Goal: Register for event/course

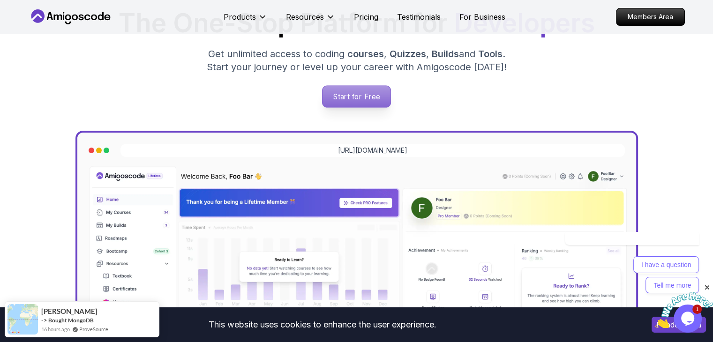
click at [372, 101] on p "Start for Free" at bounding box center [356, 97] width 68 height 22
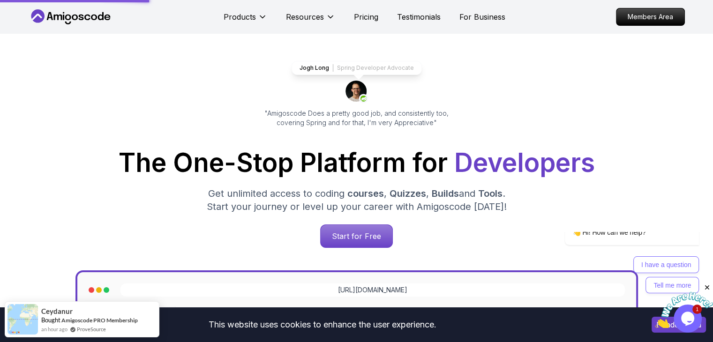
scroll to position [32, 0]
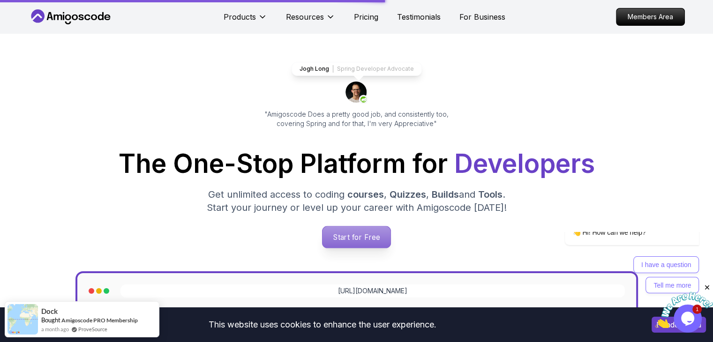
click at [356, 239] on p "Start for Free" at bounding box center [356, 237] width 68 height 22
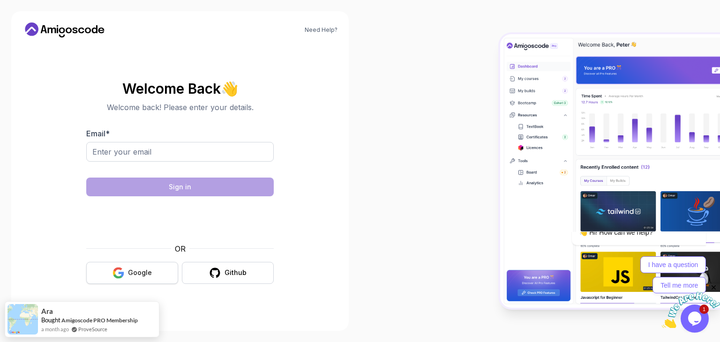
click at [145, 270] on div "Google" at bounding box center [140, 272] width 24 height 9
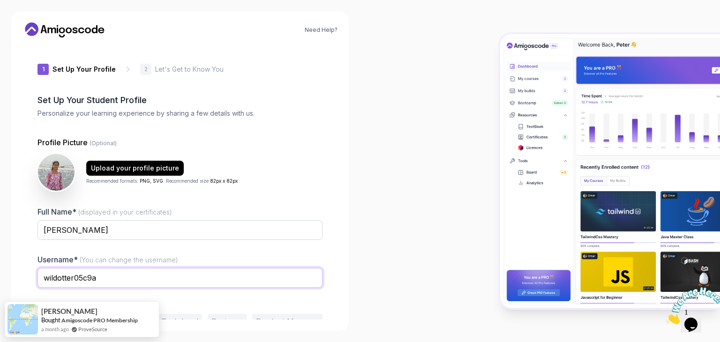
drag, startPoint x: 120, startPoint y: 283, endPoint x: 0, endPoint y: 298, distance: 120.9
click at [0, 298] on div "Need Help? 1 Set Up Your Profile 1 Set Up Your Profile 2 Let's Get to Know You …" at bounding box center [180, 171] width 360 height 342
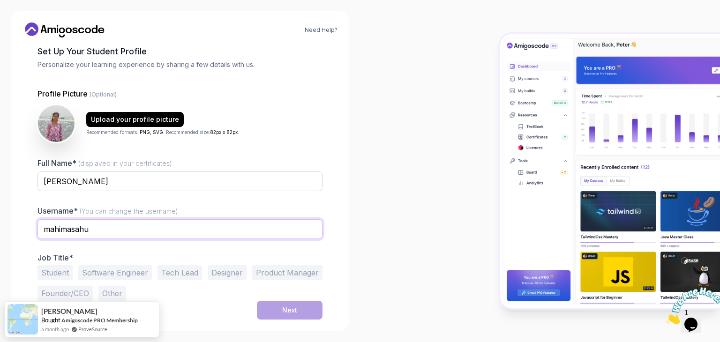
type input "mahimasahu"
click at [197, 299] on div "Student Software Engineer Tech Lead Designer Product Manager Founder/CEO Other" at bounding box center [179, 283] width 285 height 36
click at [116, 292] on button "Other" at bounding box center [112, 293] width 28 height 15
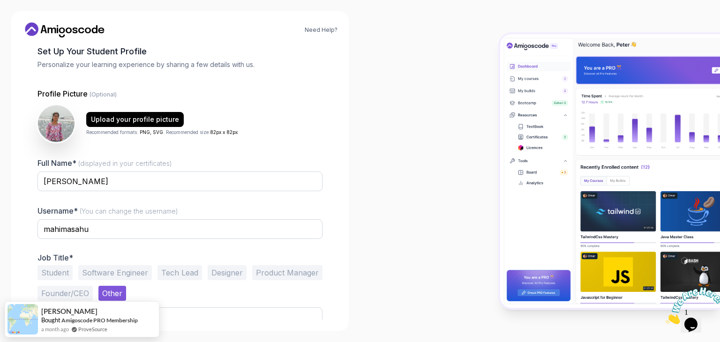
scroll to position [85, 0]
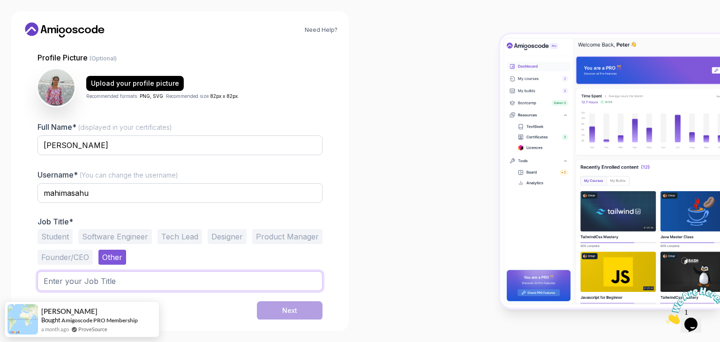
click at [182, 280] on input "text" at bounding box center [179, 281] width 285 height 20
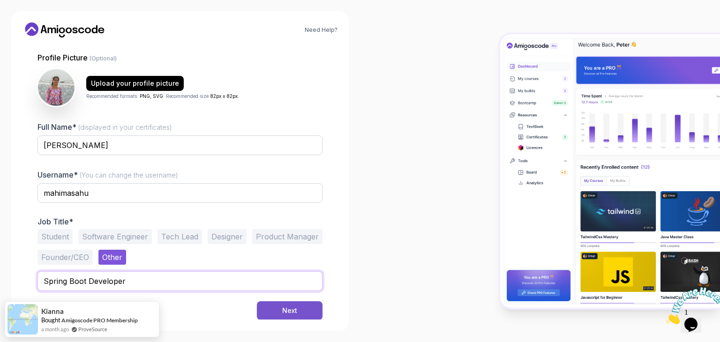
type input "Spring Boot Developer"
click at [299, 311] on button "Next" at bounding box center [290, 310] width 66 height 19
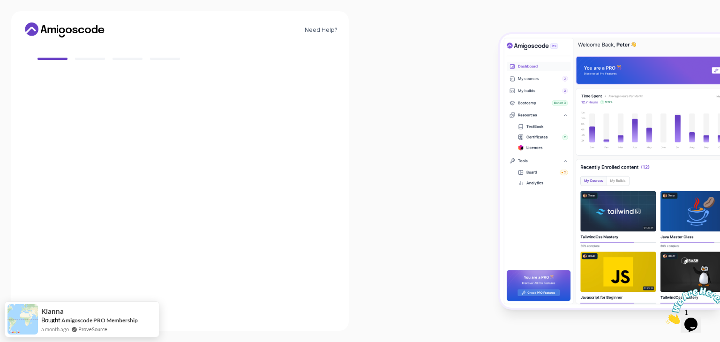
scroll to position [77, 0]
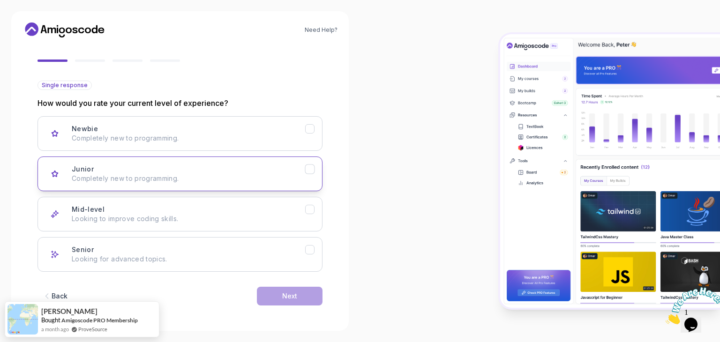
click at [202, 170] on div "Junior Completely new to programming." at bounding box center [188, 173] width 233 height 19
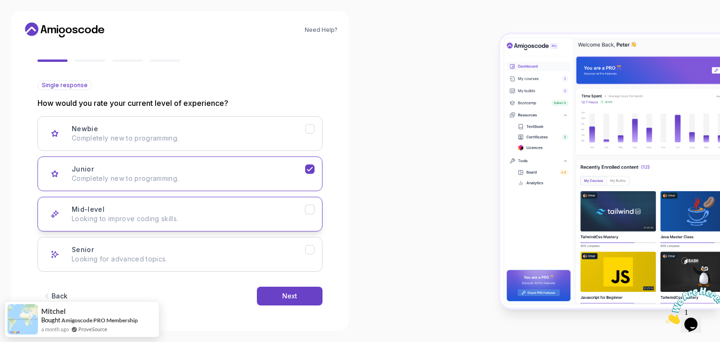
click at [263, 207] on div "Mid-level Looking to improve coding skills." at bounding box center [188, 214] width 233 height 19
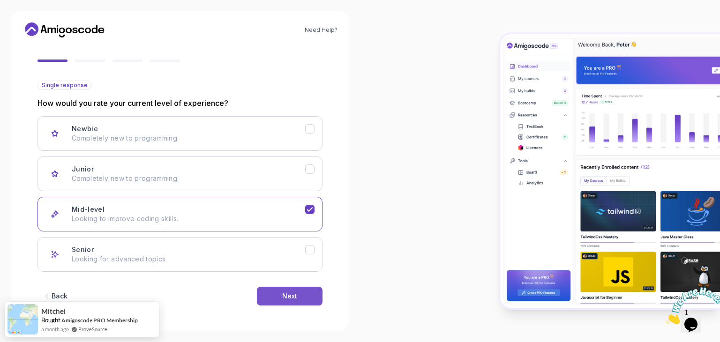
click at [306, 293] on button "Next" at bounding box center [290, 296] width 66 height 19
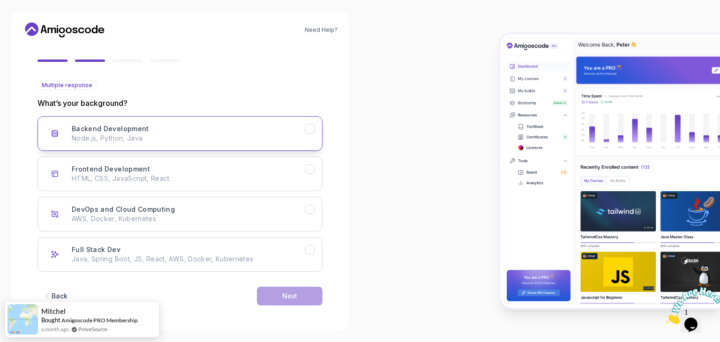
click at [253, 129] on div "Backend Development Node.js, Python, Java" at bounding box center [188, 133] width 233 height 19
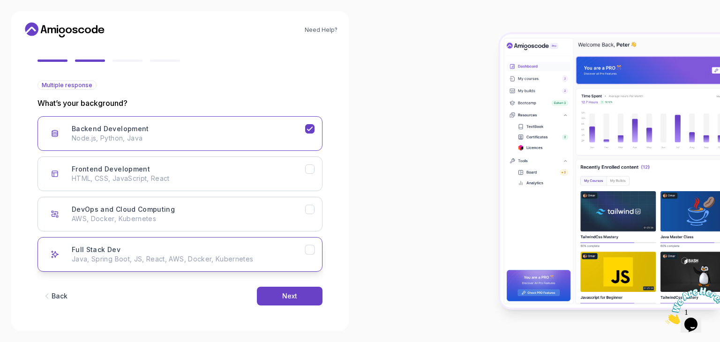
click at [253, 254] on p "Java, Spring Boot, JS, React, AWS, Docker, Kubernetes" at bounding box center [188, 258] width 233 height 9
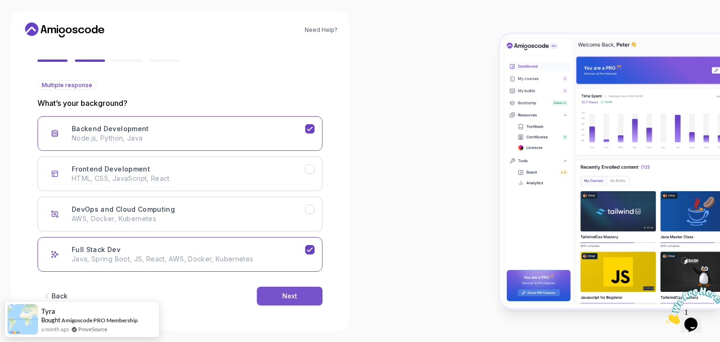
click at [305, 293] on button "Next" at bounding box center [290, 296] width 66 height 19
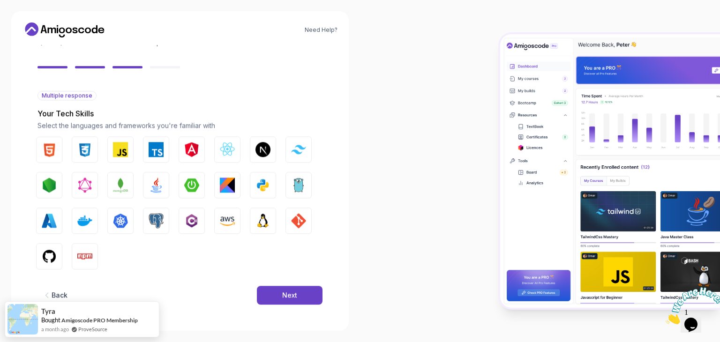
scroll to position [67, 0]
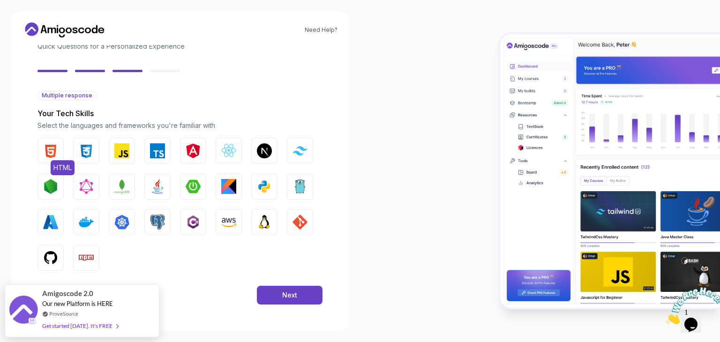
click at [57, 153] on img "button" at bounding box center [50, 150] width 15 height 15
click at [90, 153] on img "button" at bounding box center [86, 150] width 15 height 15
click at [235, 150] on img "button" at bounding box center [228, 150] width 15 height 15
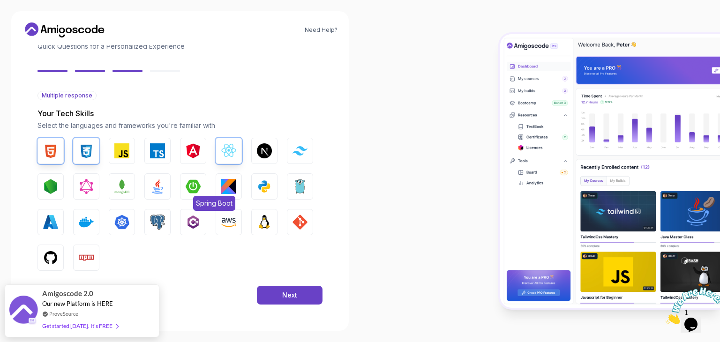
click at [193, 188] on img "button" at bounding box center [193, 186] width 15 height 15
click at [166, 188] on button "Java" at bounding box center [157, 186] width 26 height 26
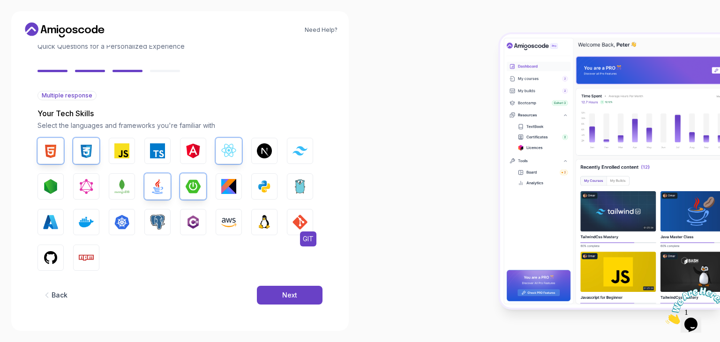
click at [309, 222] on button "GIT" at bounding box center [300, 222] width 26 height 26
click at [60, 259] on button "GitHub" at bounding box center [50, 258] width 26 height 26
click at [298, 222] on img "button" at bounding box center [299, 222] width 15 height 15
click at [302, 292] on button "Next" at bounding box center [290, 295] width 66 height 19
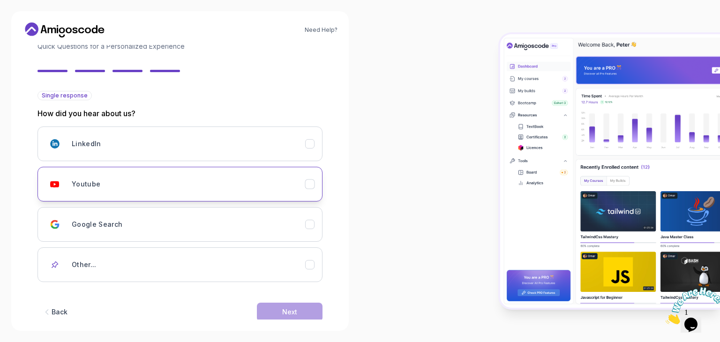
click at [156, 184] on div "Youtube" at bounding box center [188, 184] width 233 height 19
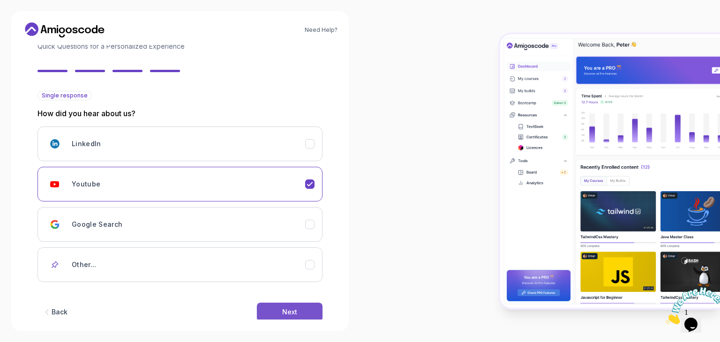
click at [268, 311] on button "Next" at bounding box center [290, 312] width 66 height 19
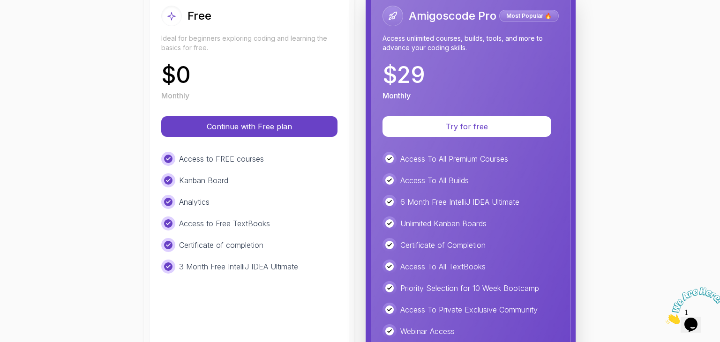
scroll to position [149, 0]
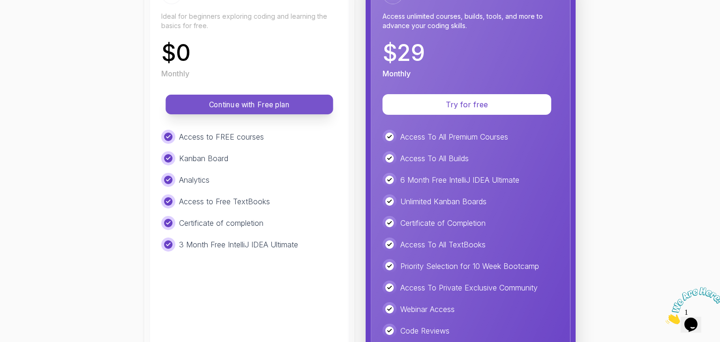
click at [306, 104] on p "Continue with Free plan" at bounding box center [249, 104] width 146 height 11
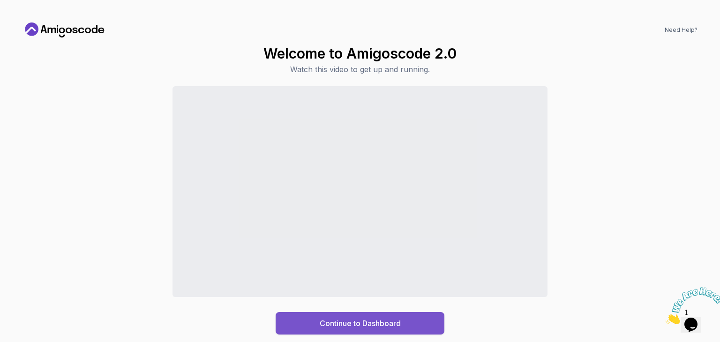
click at [370, 329] on button "Continue to Dashboard" at bounding box center [359, 323] width 169 height 22
click at [351, 330] on button "Continue to Dashboard" at bounding box center [359, 323] width 169 height 22
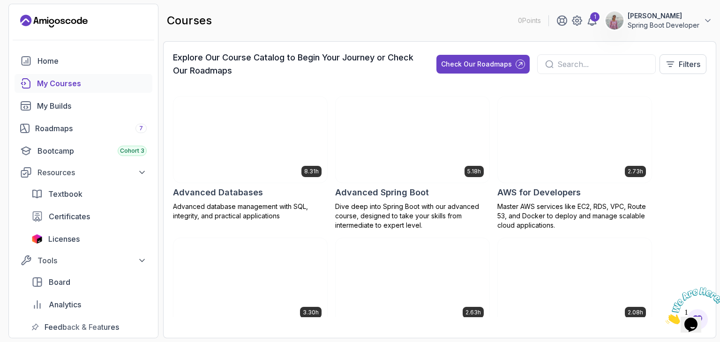
scroll to position [172, 0]
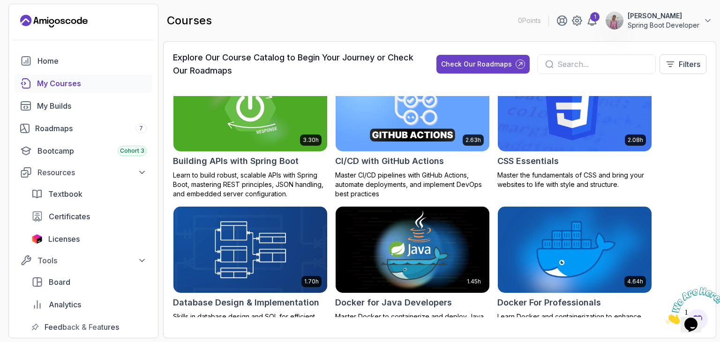
click at [562, 69] on input "text" at bounding box center [602, 64] width 90 height 11
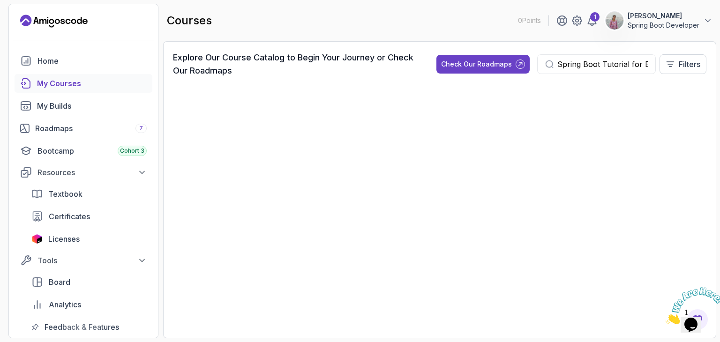
scroll to position [0, 22]
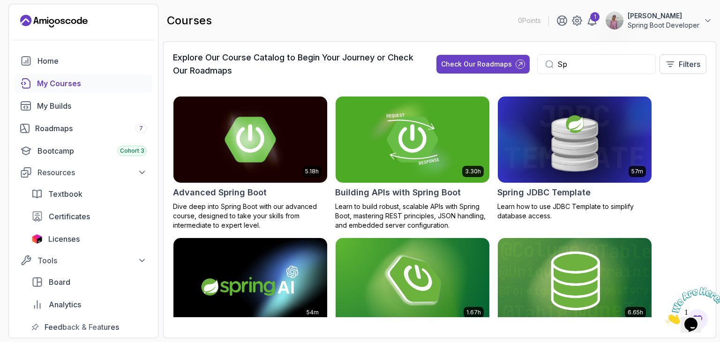
type input "S"
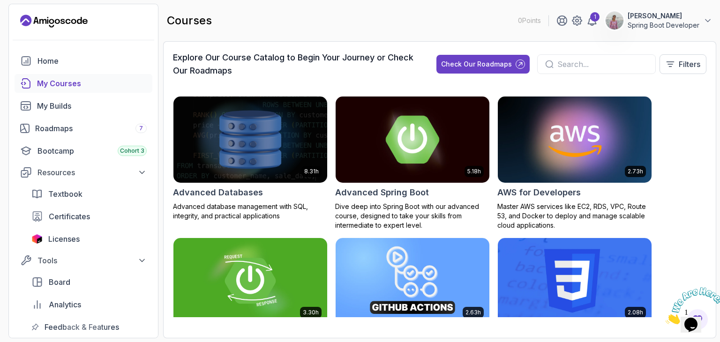
click at [421, 161] on img at bounding box center [412, 139] width 161 height 90
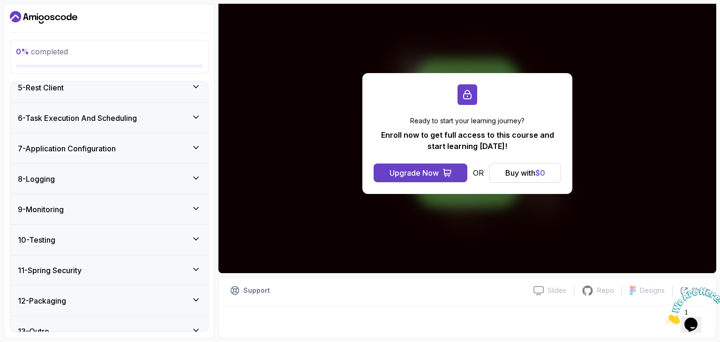
scroll to position [262, 0]
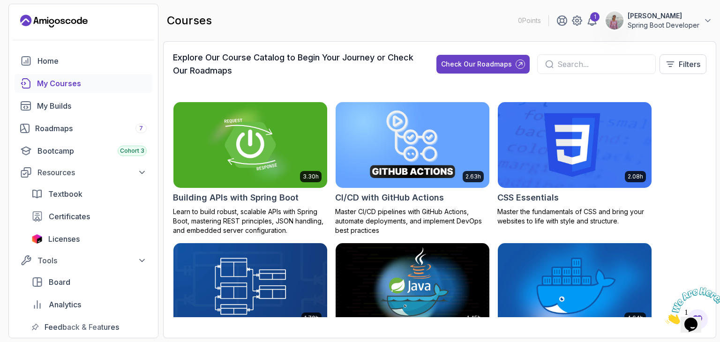
scroll to position [136, 0]
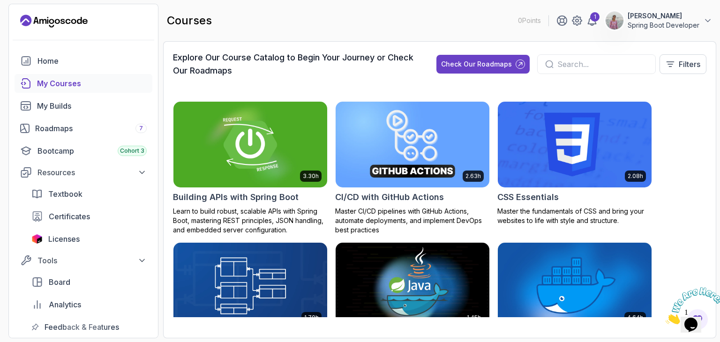
click at [258, 177] on img at bounding box center [250, 144] width 161 height 90
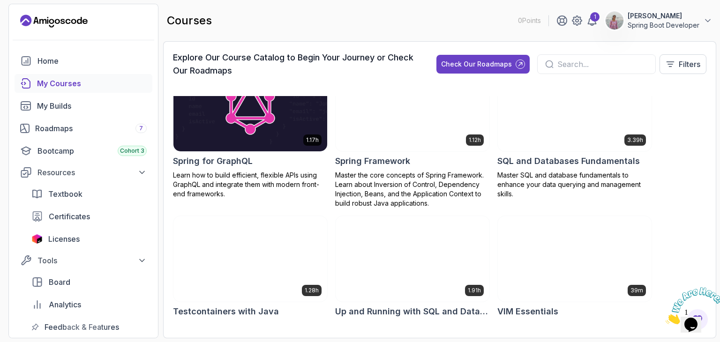
scroll to position [1900, 0]
